Goal: Task Accomplishment & Management: Complete application form

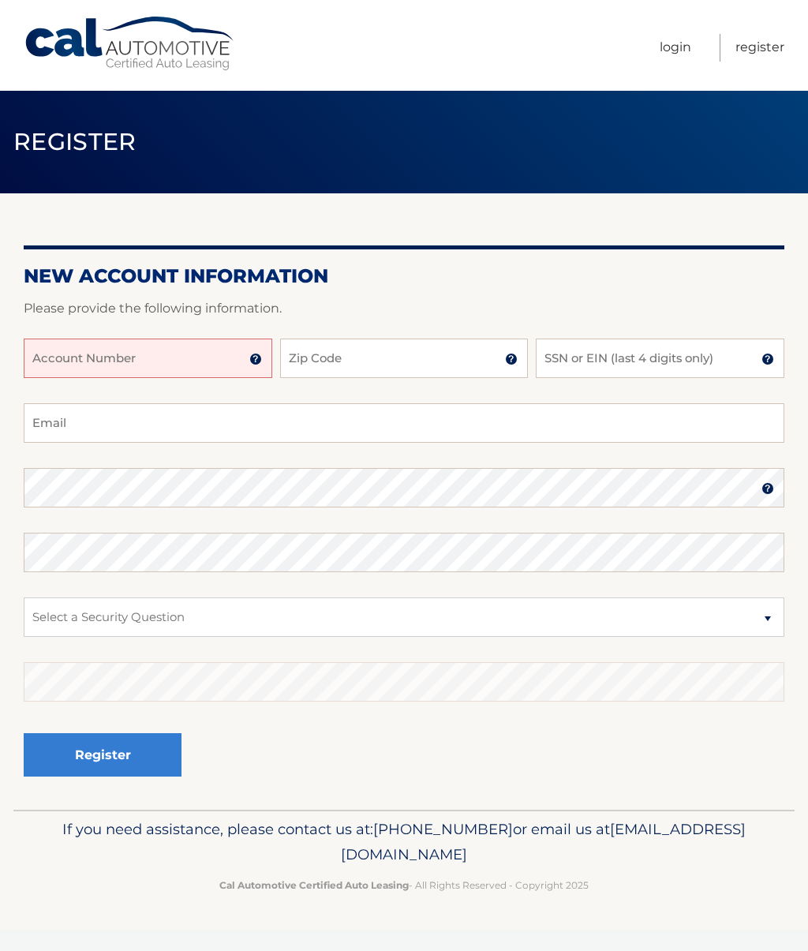
click at [155, 353] on input "Account Number" at bounding box center [148, 358] width 249 height 39
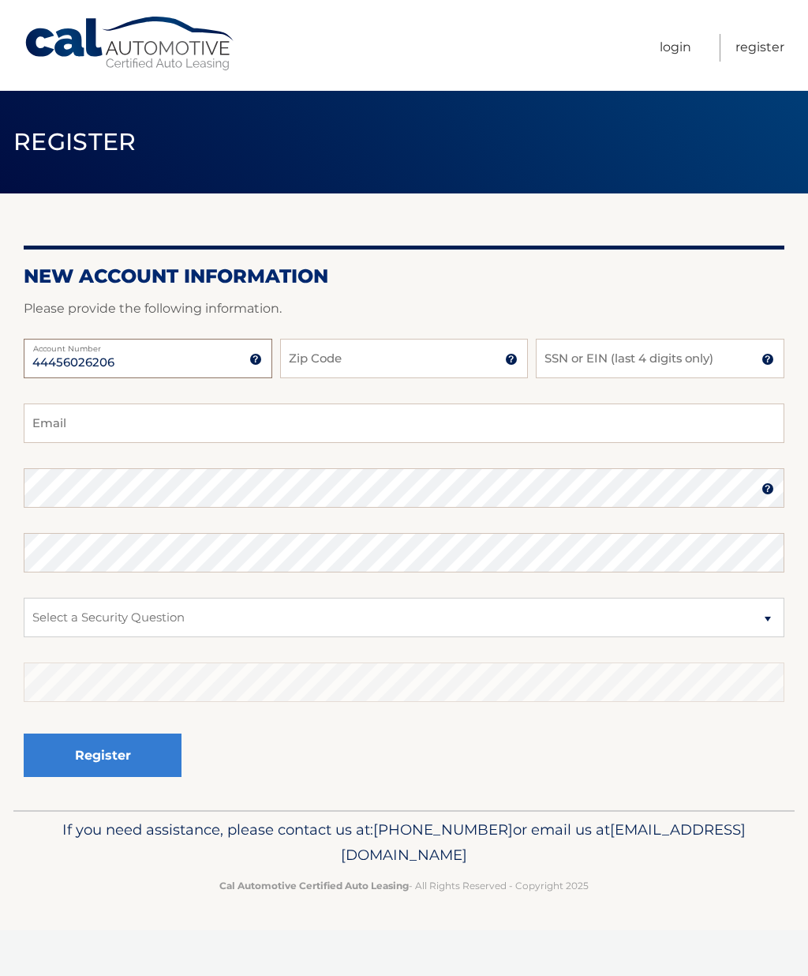
type input "44456026206"
click at [418, 356] on input "Zip Code" at bounding box center [404, 358] width 249 height 39
type input "11709"
click at [612, 364] on input "SSN or EIN (last 4 digits only)" at bounding box center [660, 358] width 249 height 39
type input "9169"
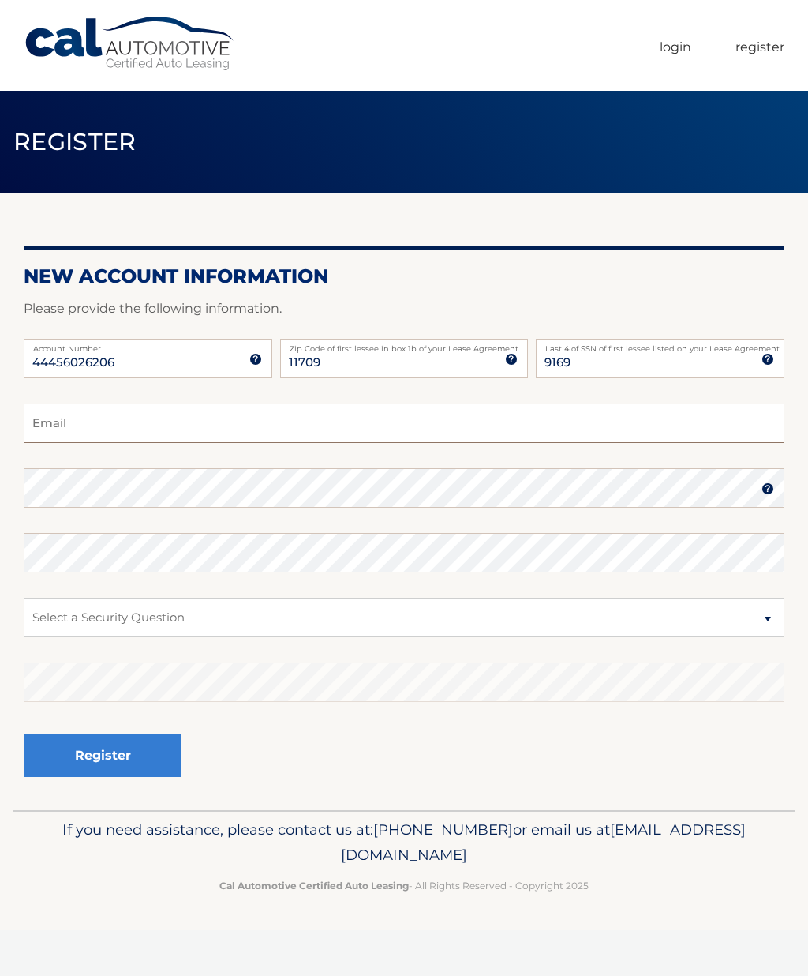
click at [201, 433] on input "Email" at bounding box center [404, 422] width 761 height 39
type input "tsbaylife@aaol.com"
click at [292, 624] on select "Select a Security Question What was the name of your elementary school? What is…" at bounding box center [404, 617] width 761 height 39
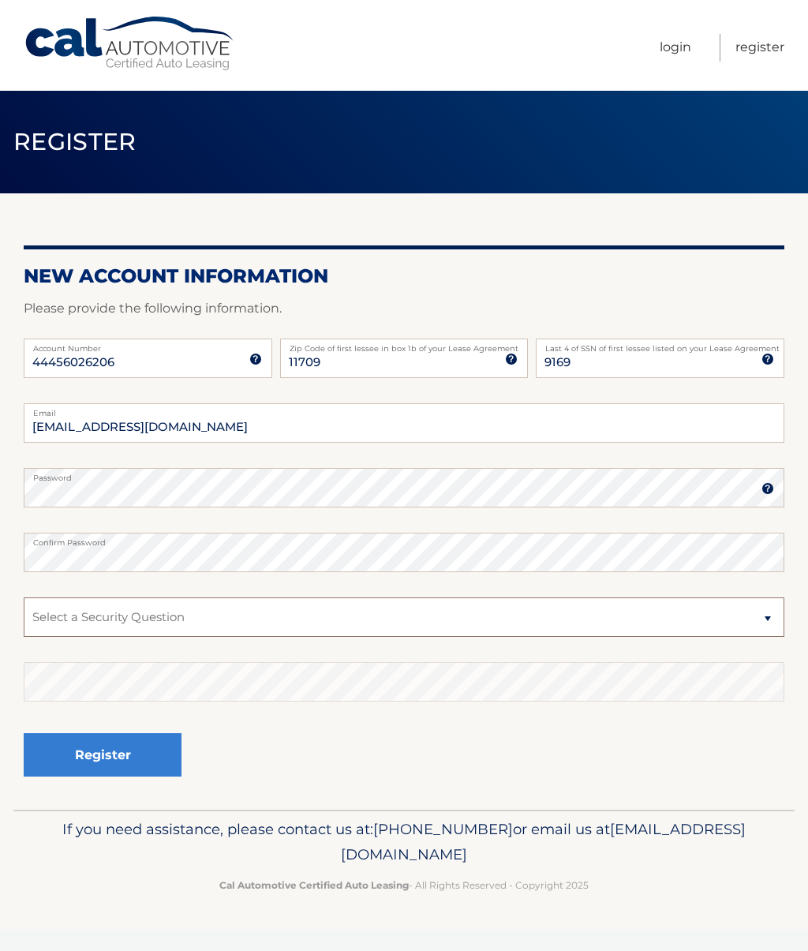
select select "2"
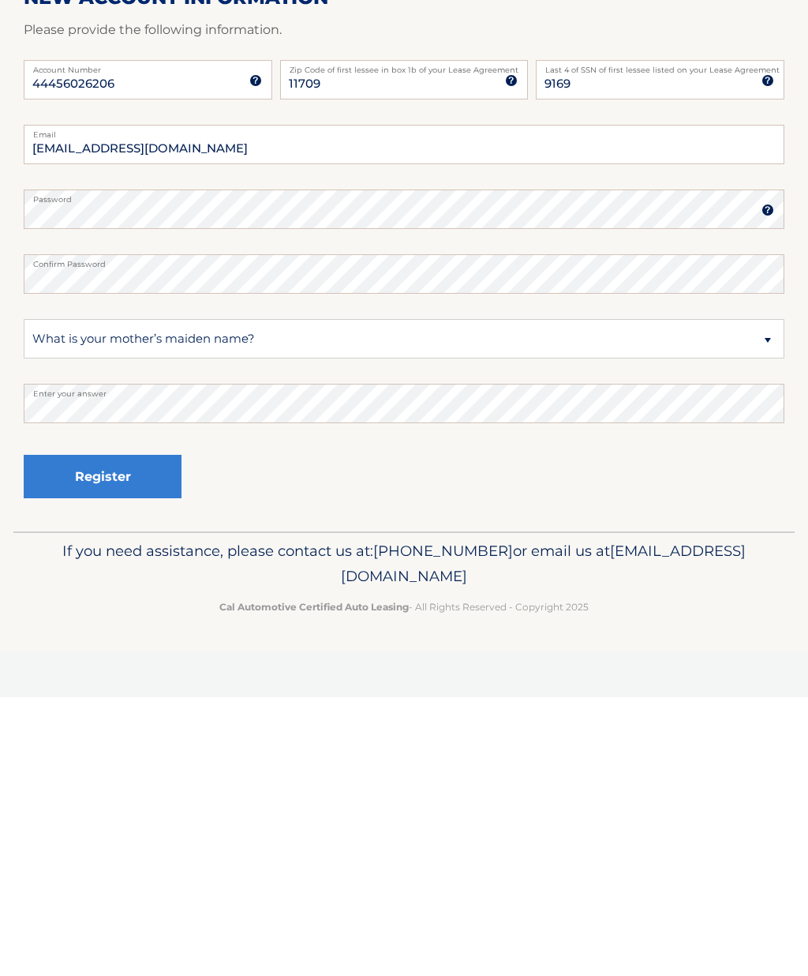
click at [133, 733] on button "Register" at bounding box center [103, 754] width 158 height 43
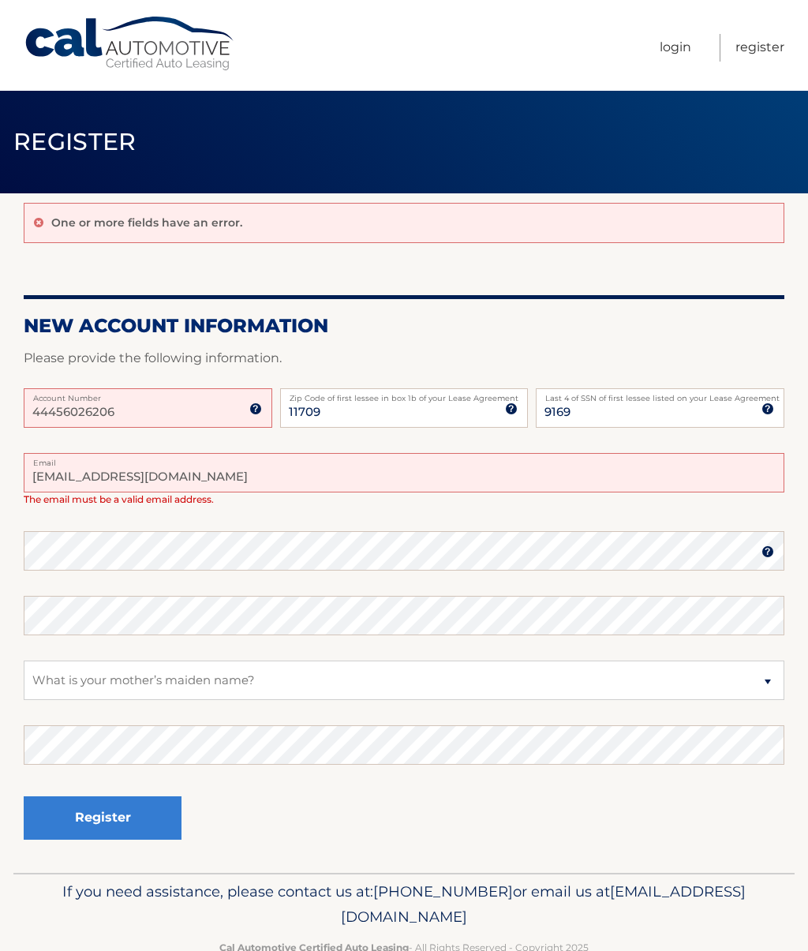
click at [252, 484] on input "tsbaylife@aaol.com" at bounding box center [404, 472] width 761 height 39
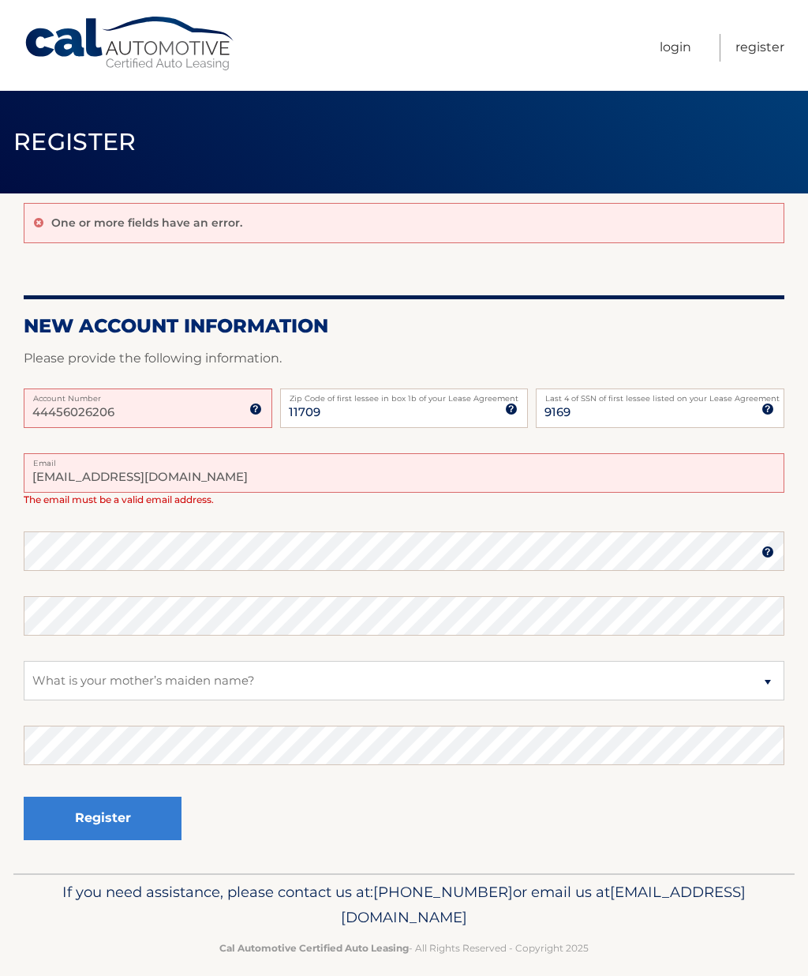
type input "tsbaylife@aol.com"
click at [252, 413] on img at bounding box center [255, 409] width 13 height 13
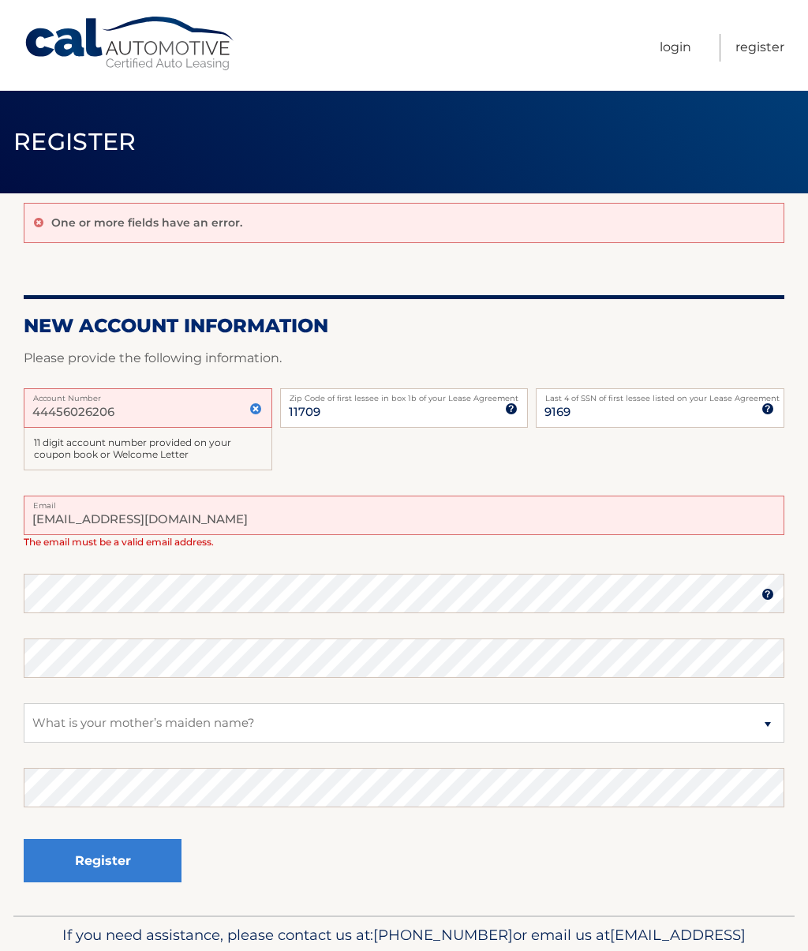
click at [178, 412] on input "44456026206" at bounding box center [148, 407] width 249 height 39
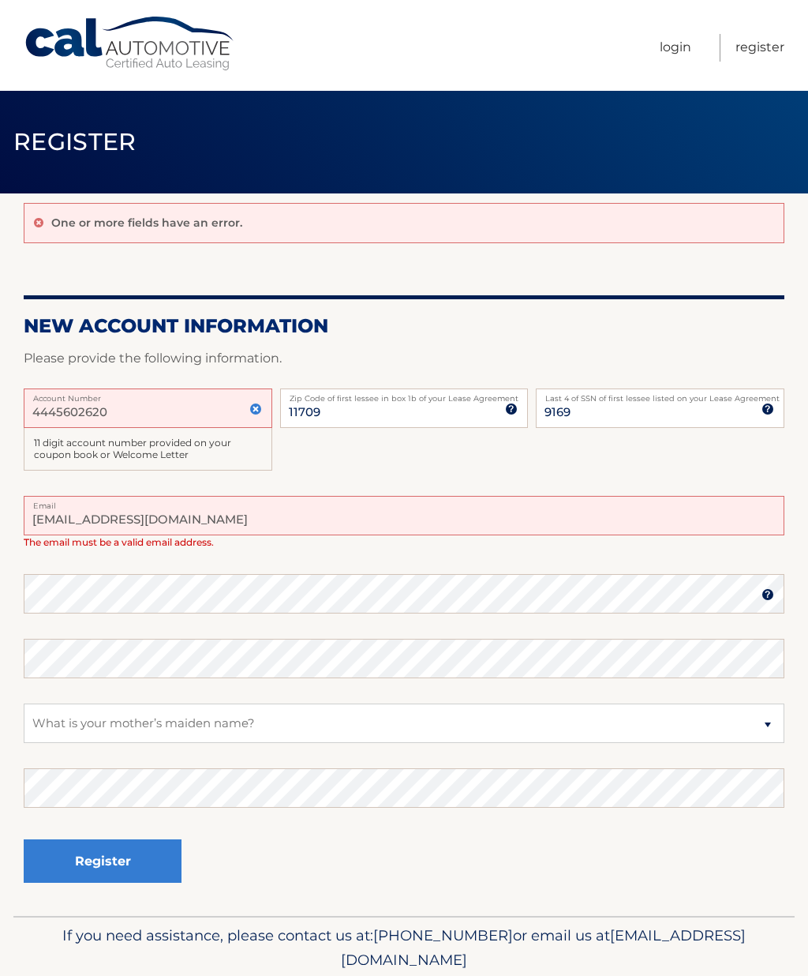
type input "44456026206"
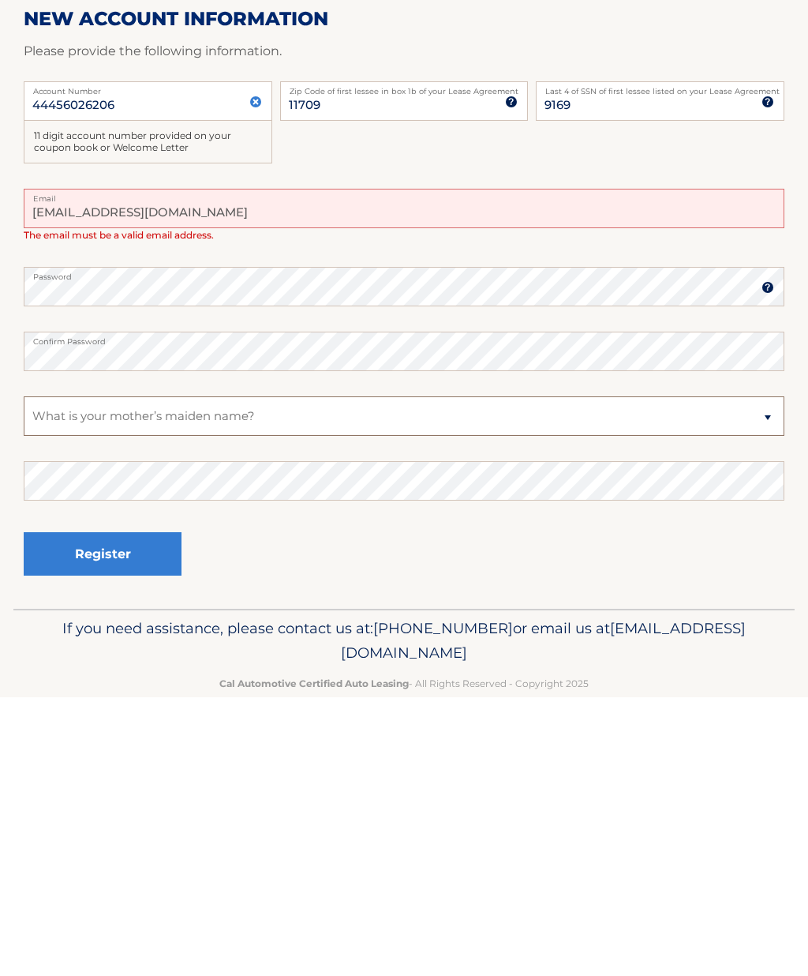
click at [300, 675] on select "Select a Security Question What was the name of your elementary school? What is…" at bounding box center [404, 694] width 761 height 39
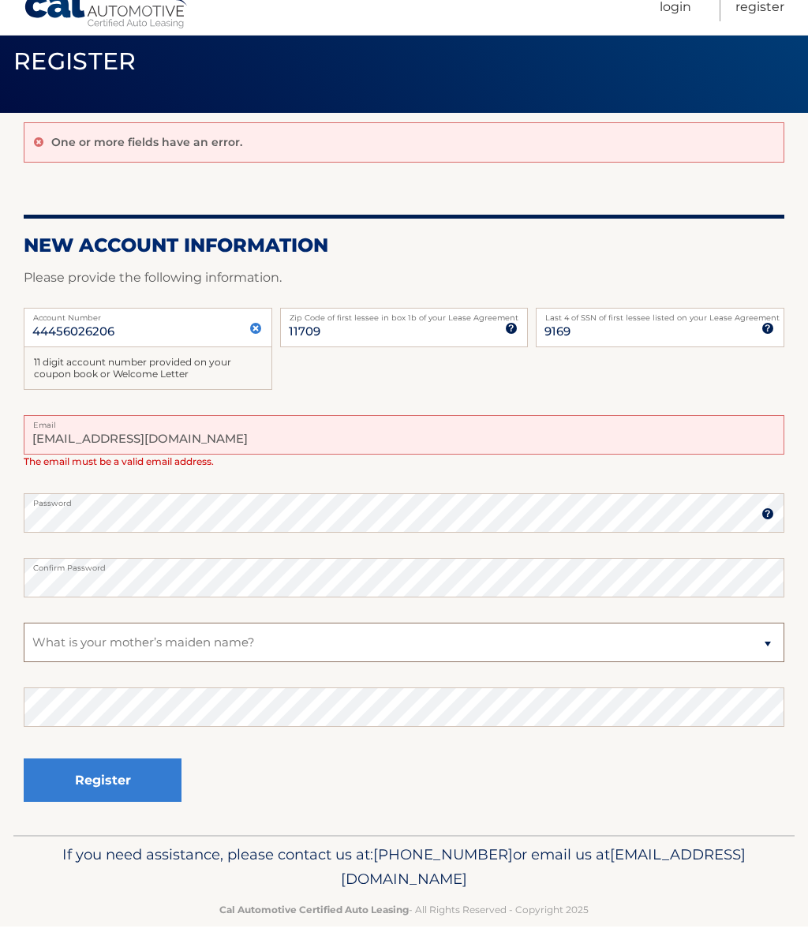
scroll to position [81, 0]
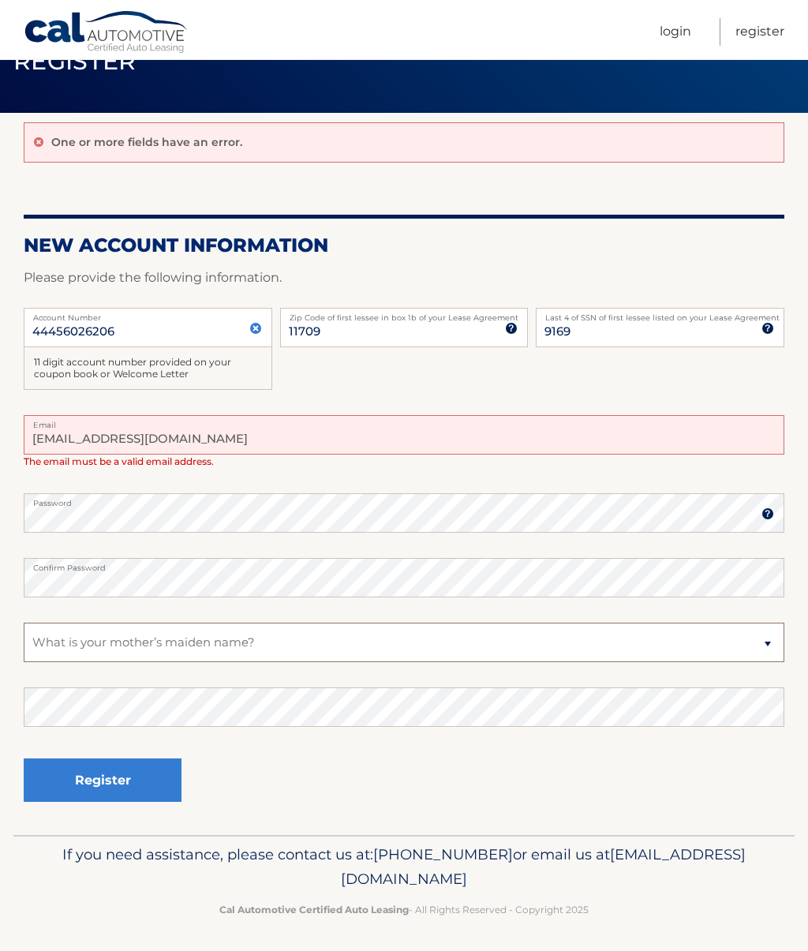
click at [314, 644] on select "Select a Security Question What was the name of your elementary school? What is…" at bounding box center [404, 642] width 761 height 39
click at [203, 640] on select "Select a Security Question What was the name of your elementary school? What is…" at bounding box center [404, 642] width 761 height 39
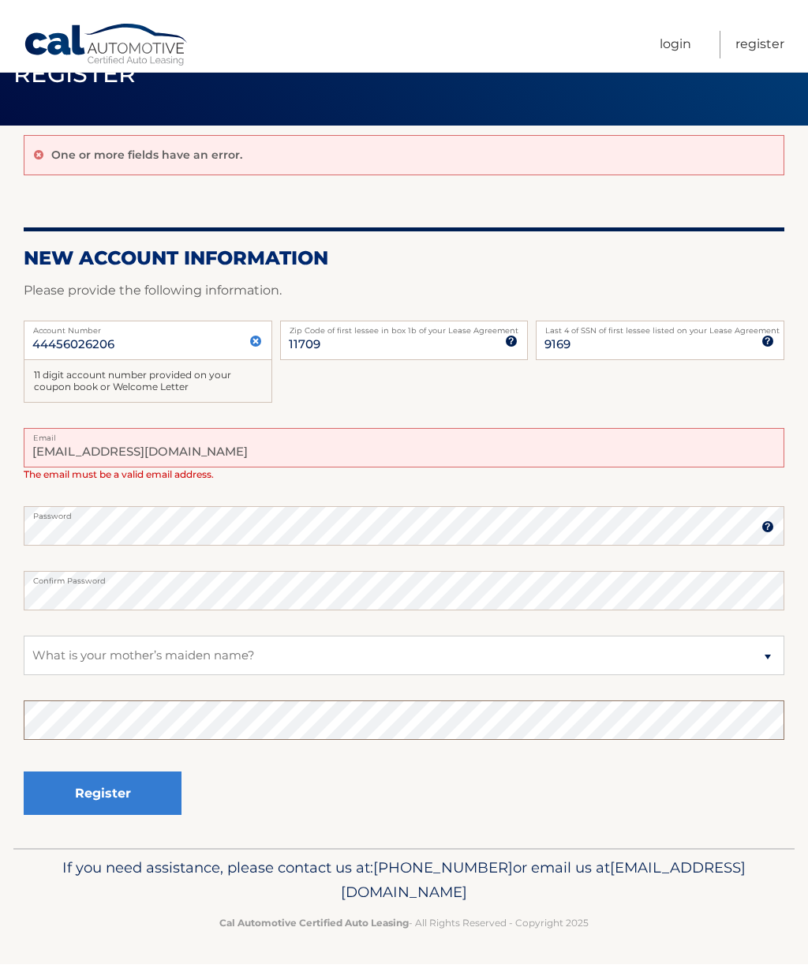
scroll to position [56, 0]
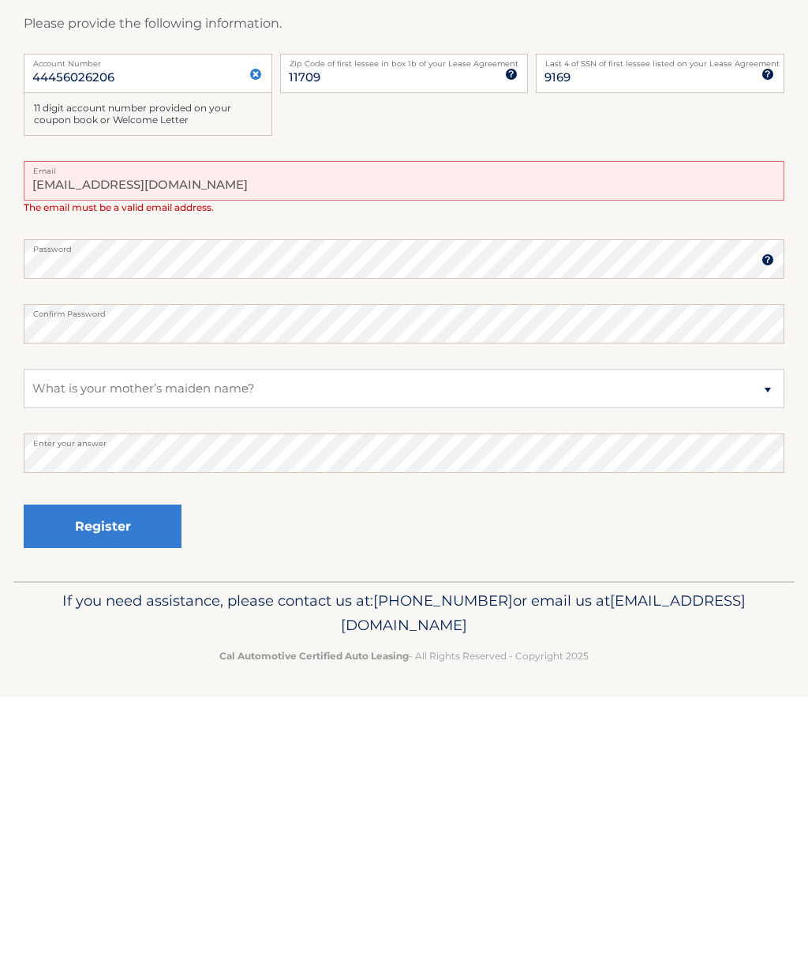
click at [146, 783] on button "Register" at bounding box center [103, 804] width 158 height 43
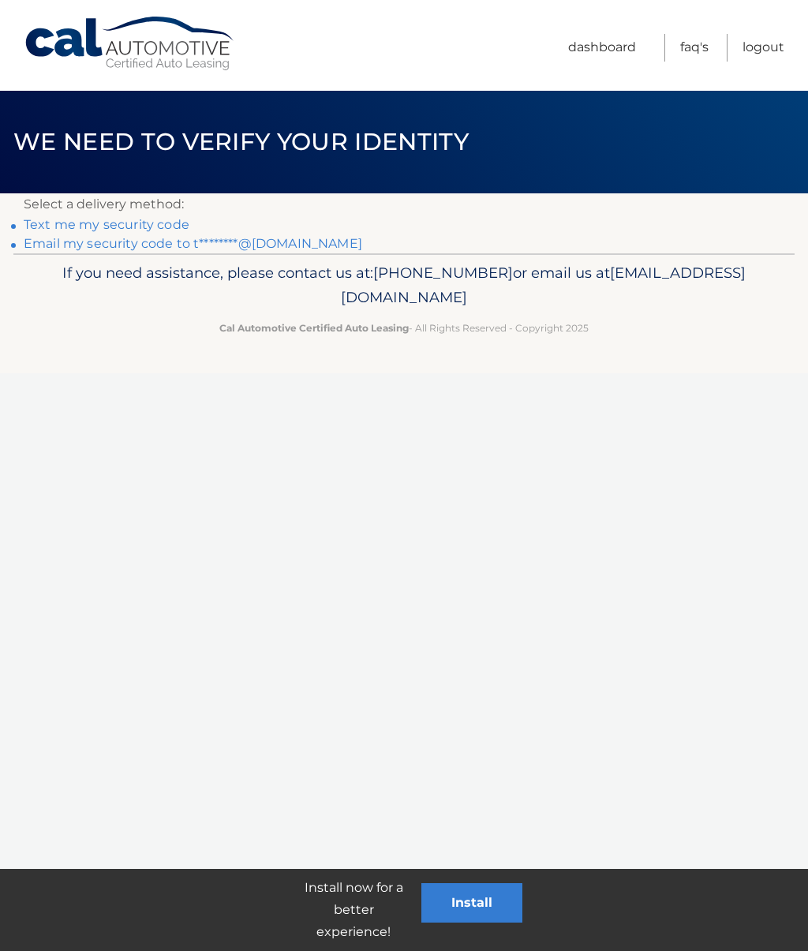
click at [152, 225] on link "Text me my security code" at bounding box center [107, 224] width 166 height 15
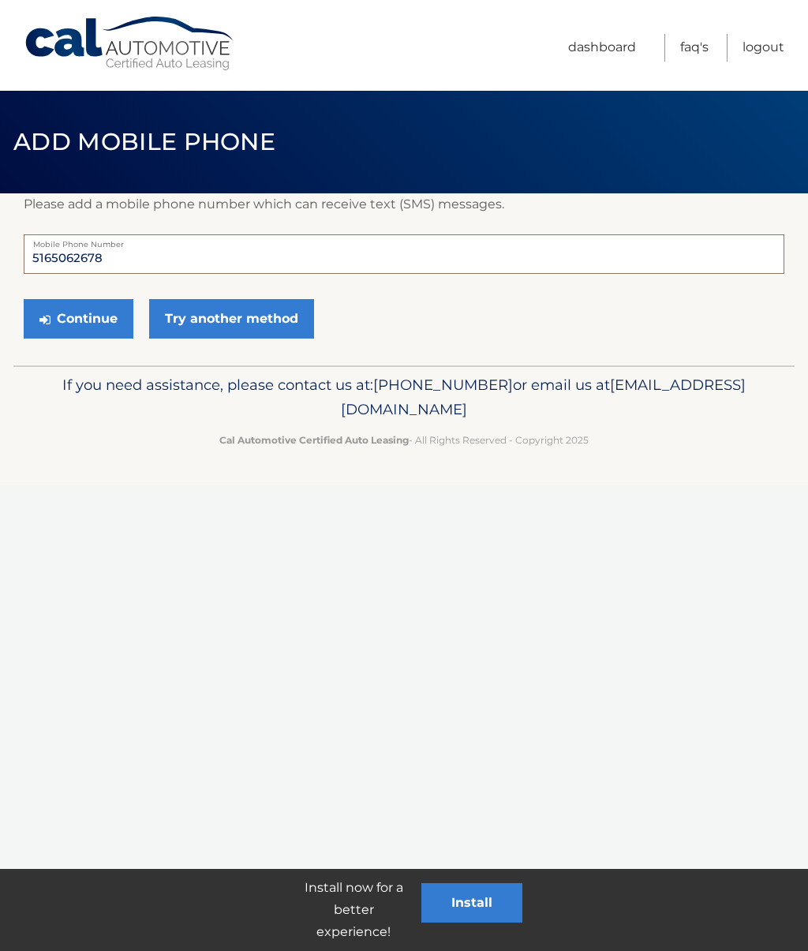
click at [336, 257] on input "5165062678" at bounding box center [404, 253] width 761 height 39
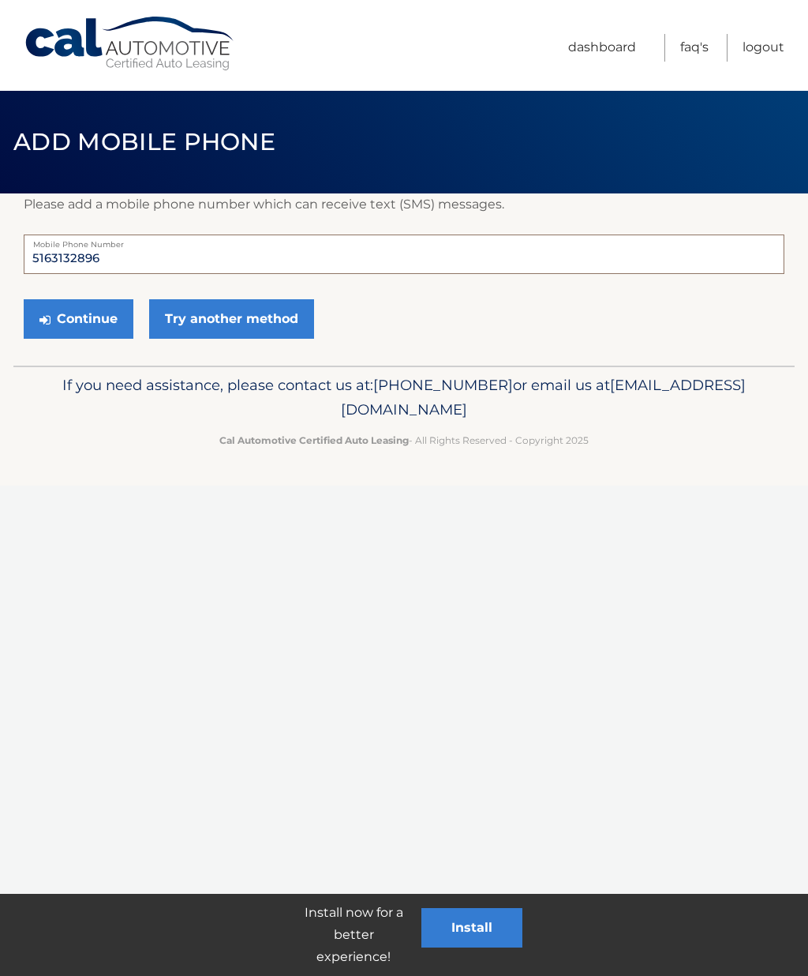
type input "5163132896"
click at [96, 314] on button "Continue" at bounding box center [79, 318] width 110 height 39
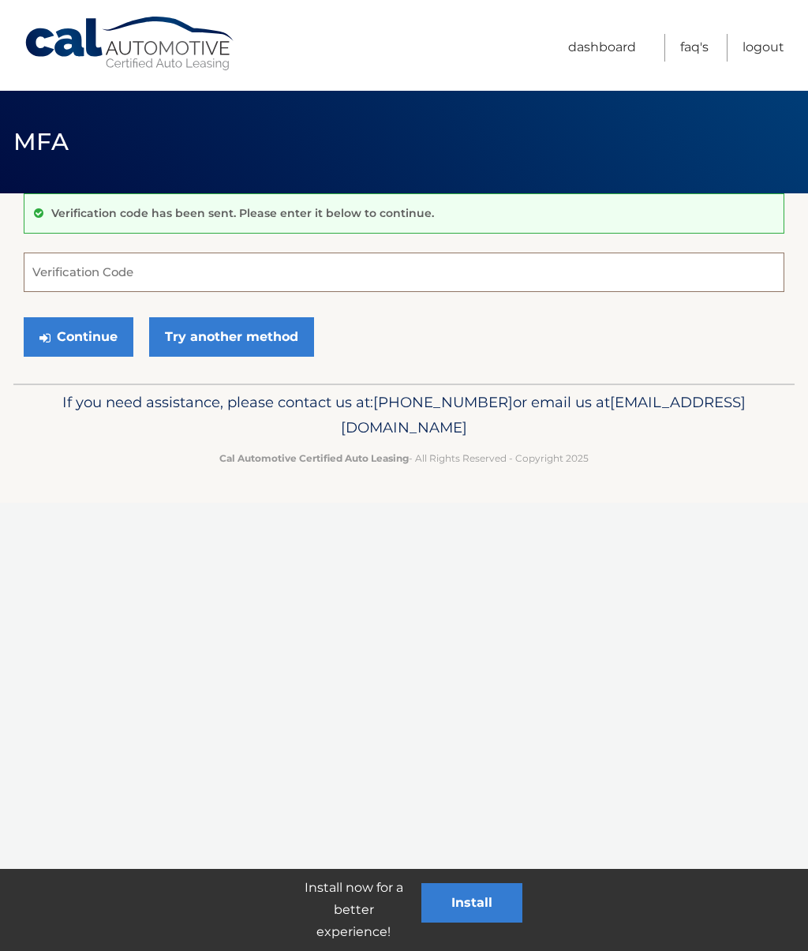
click at [171, 284] on input "Verification Code" at bounding box center [404, 272] width 761 height 39
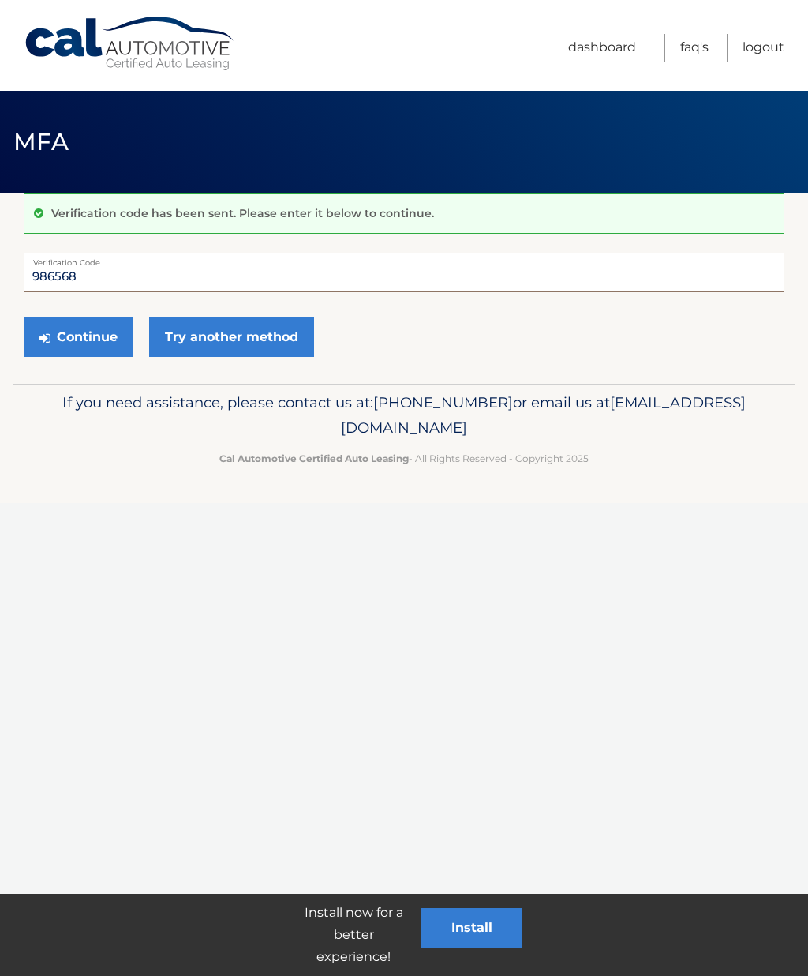
type input "986568"
click at [89, 339] on button "Continue" at bounding box center [79, 336] width 110 height 39
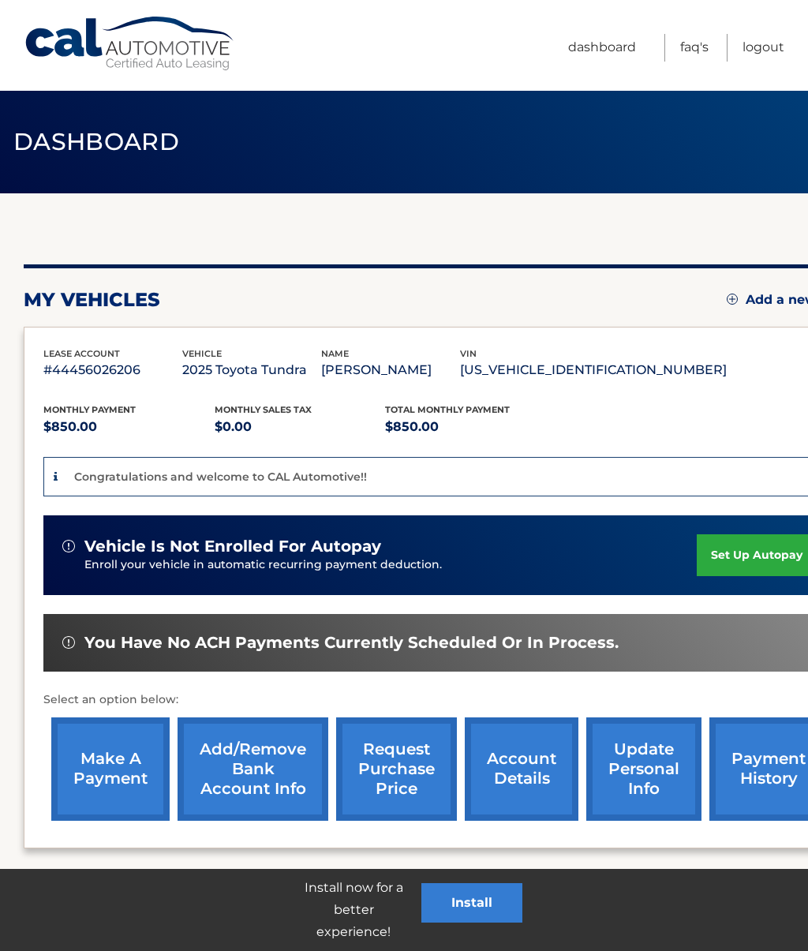
click at [782, 43] on link "Logout" at bounding box center [764, 48] width 42 height 28
